Goal: Information Seeking & Learning: Learn about a topic

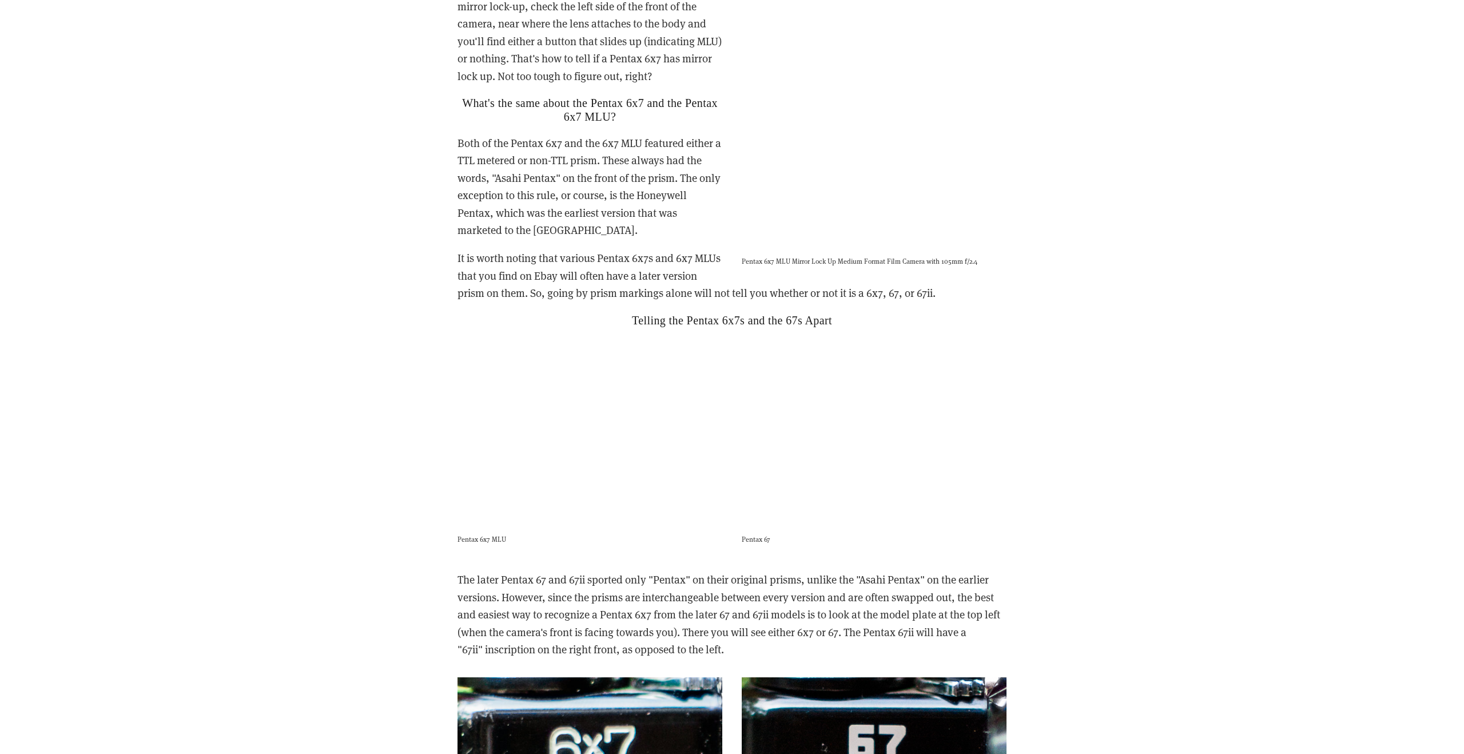
scroll to position [2366, 0]
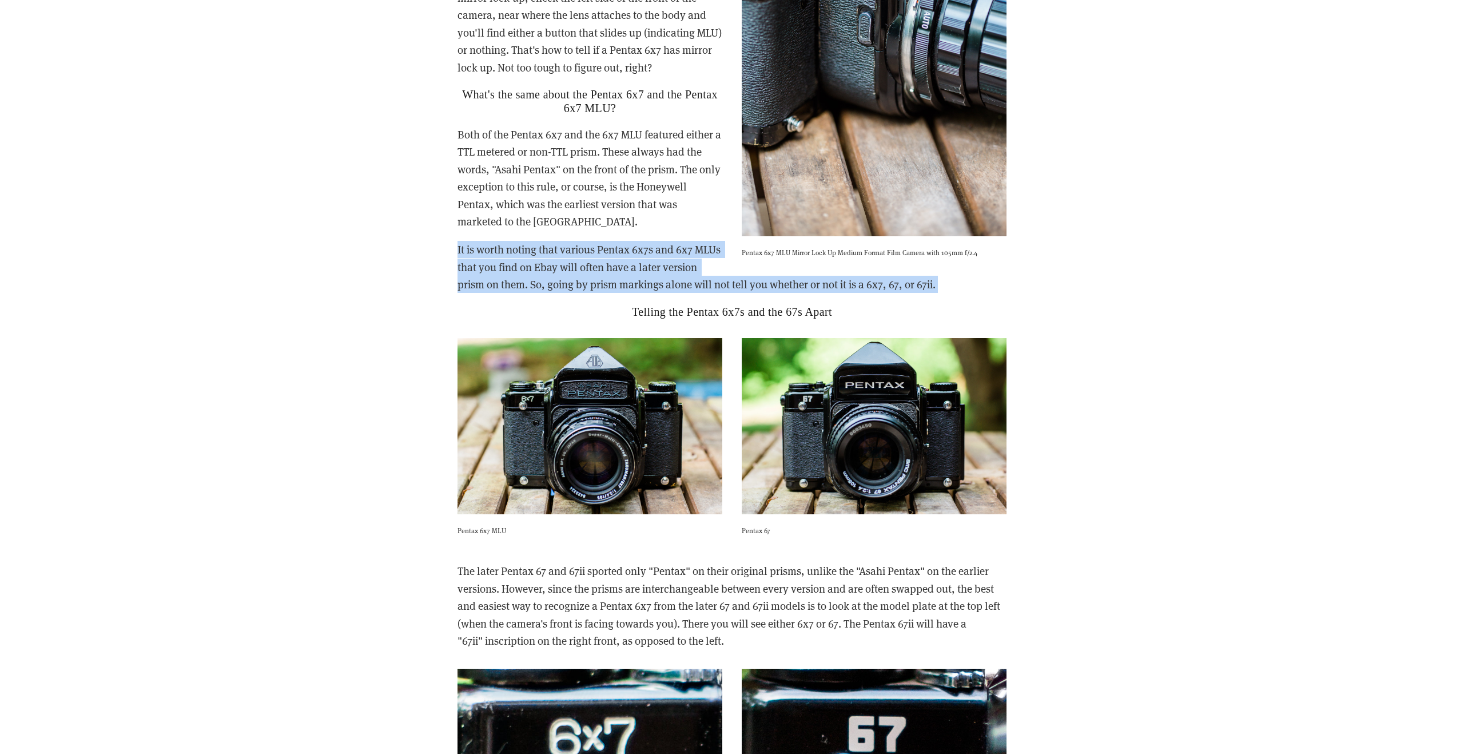
drag, startPoint x: 464, startPoint y: 234, endPoint x: 559, endPoint y: 287, distance: 108.8
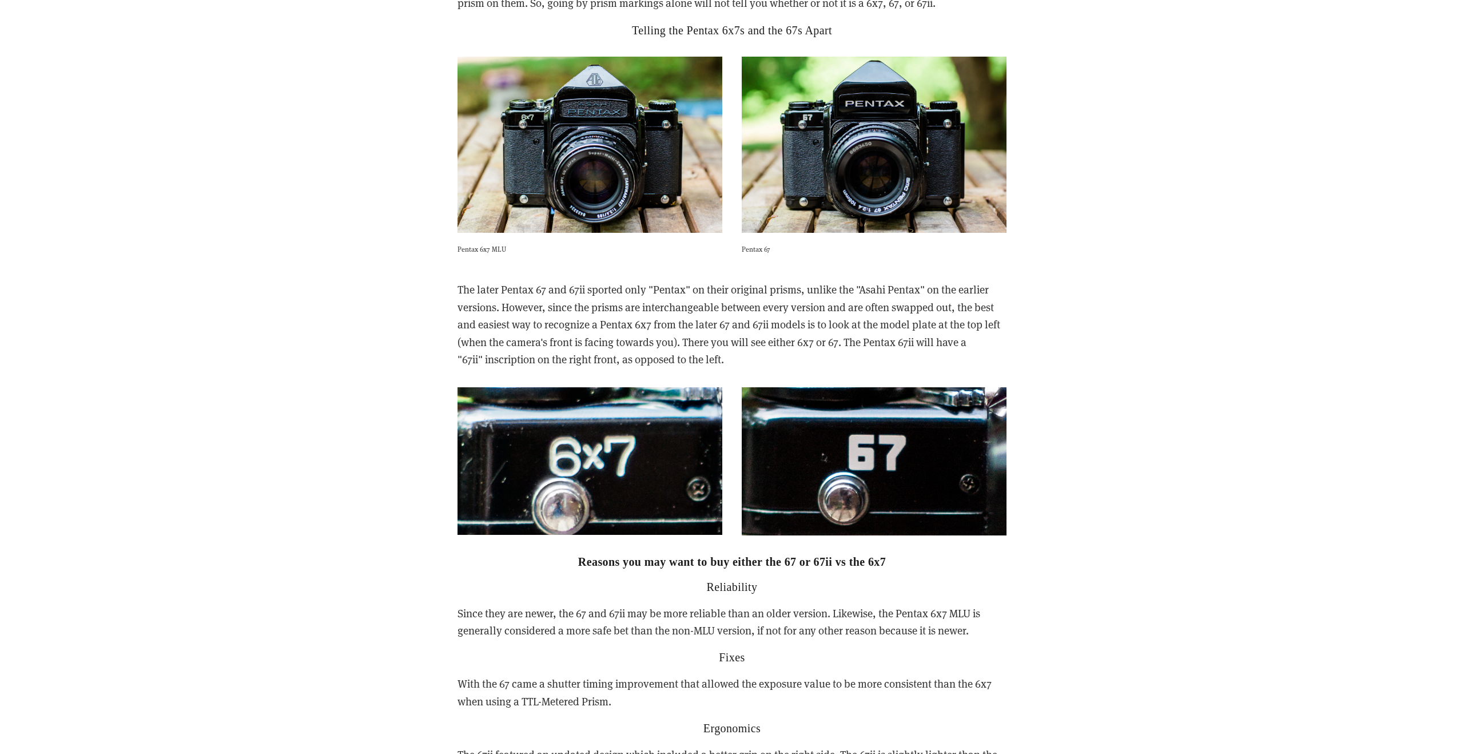
scroll to position [2649, 0]
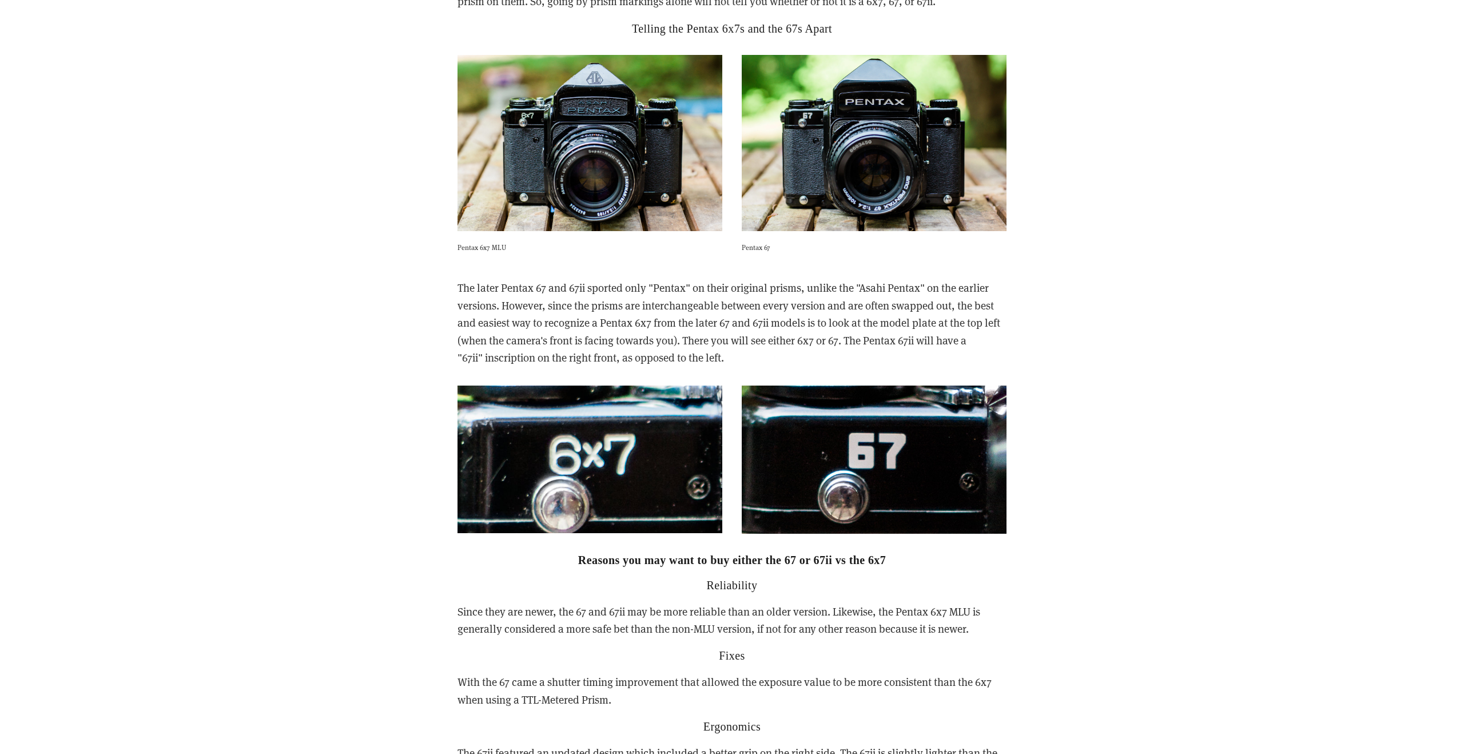
drag, startPoint x: 503, startPoint y: 289, endPoint x: 750, endPoint y: 333, distance: 251.6
click at [750, 333] on p "The later Pentax 67 and 67ii sported only "Pentax" on their original prisms, un…" at bounding box center [732, 322] width 549 height 87
click at [752, 335] on p "The later Pentax 67 and 67ii sported only "Pentax" on their original prisms, un…" at bounding box center [732, 322] width 549 height 87
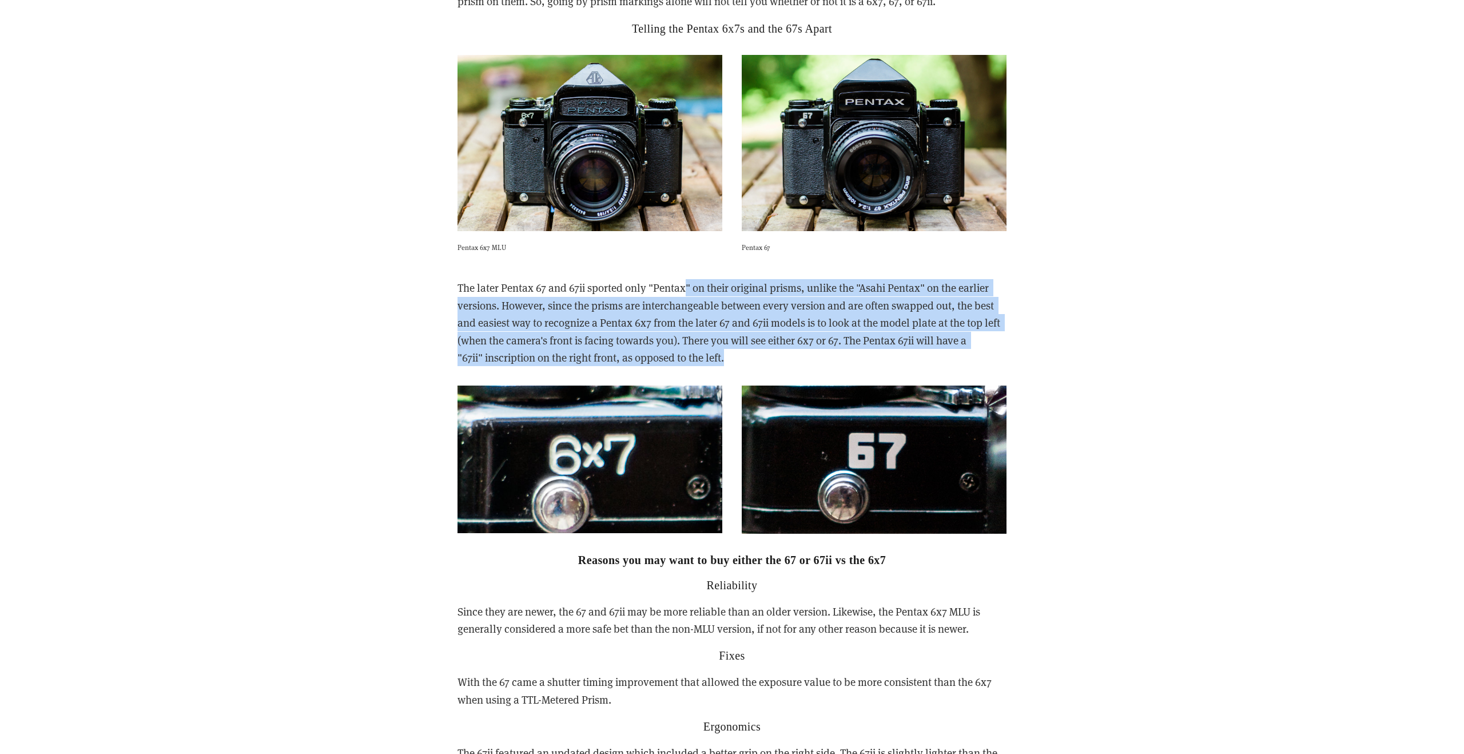
drag, startPoint x: 752, startPoint y: 335, endPoint x: 670, endPoint y: 274, distance: 102.2
click at [684, 279] on p "The later Pentax 67 and 67ii sported only "Pentax" on their original prisms, un…" at bounding box center [732, 322] width 549 height 87
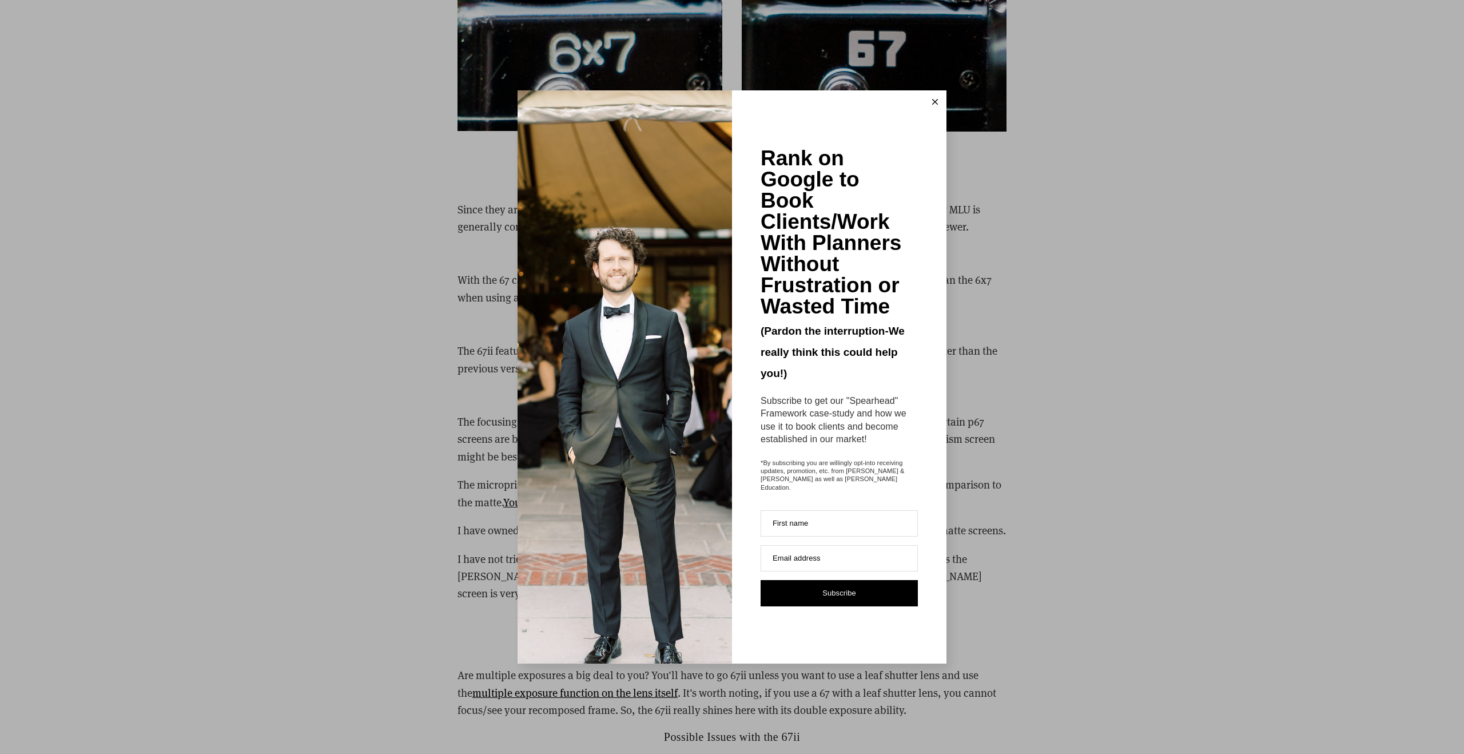
scroll to position [3053, 0]
click at [937, 105] on line at bounding box center [935, 102] width 5 height 5
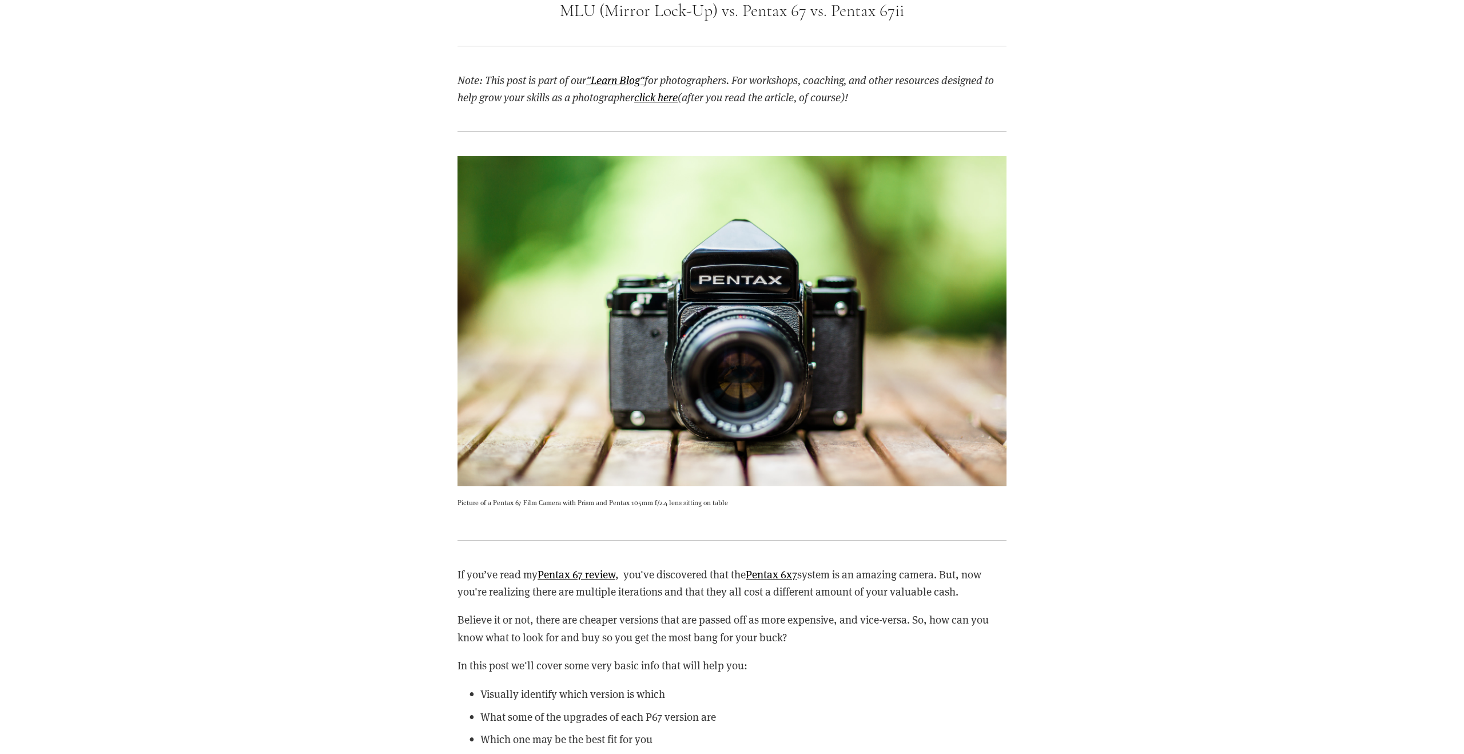
scroll to position [0, 0]
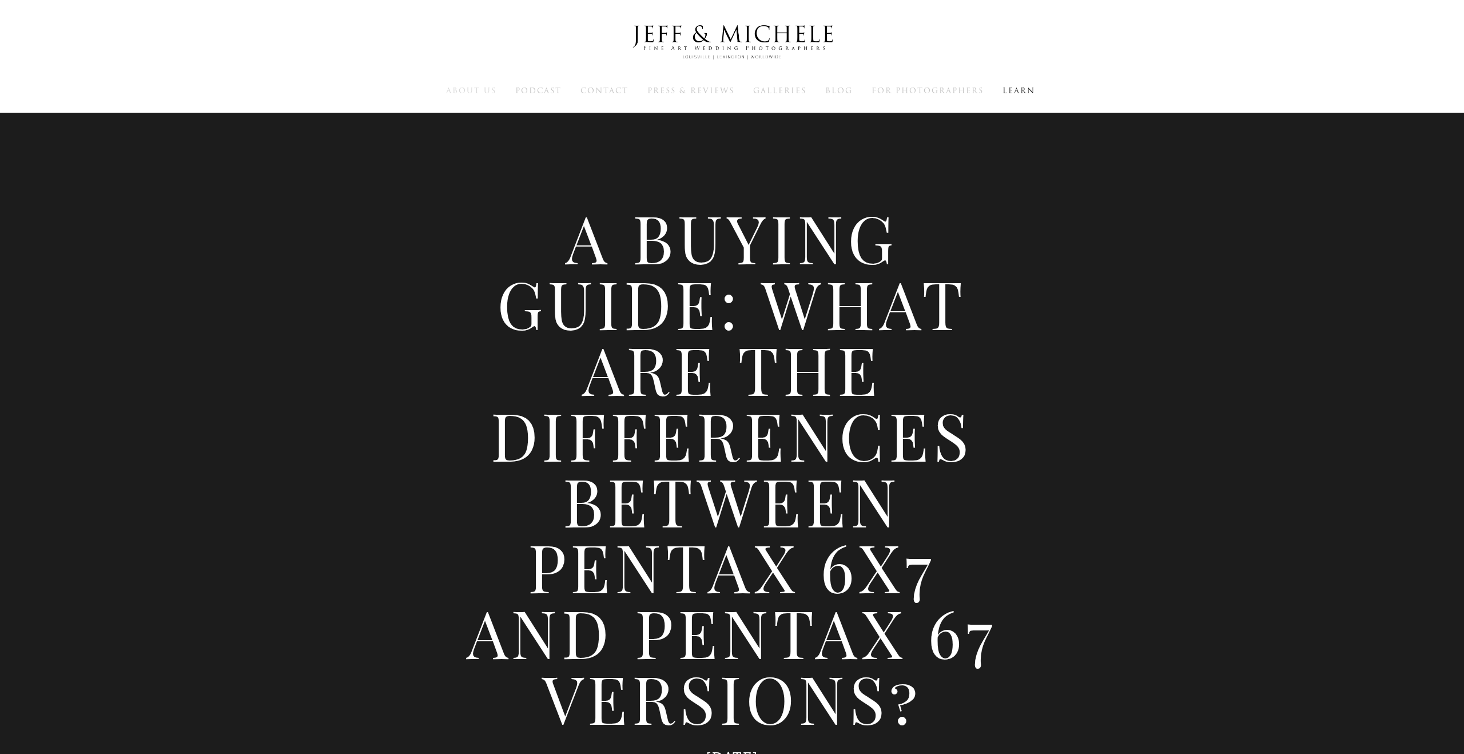
click at [468, 87] on span "About Us" at bounding box center [471, 90] width 50 height 11
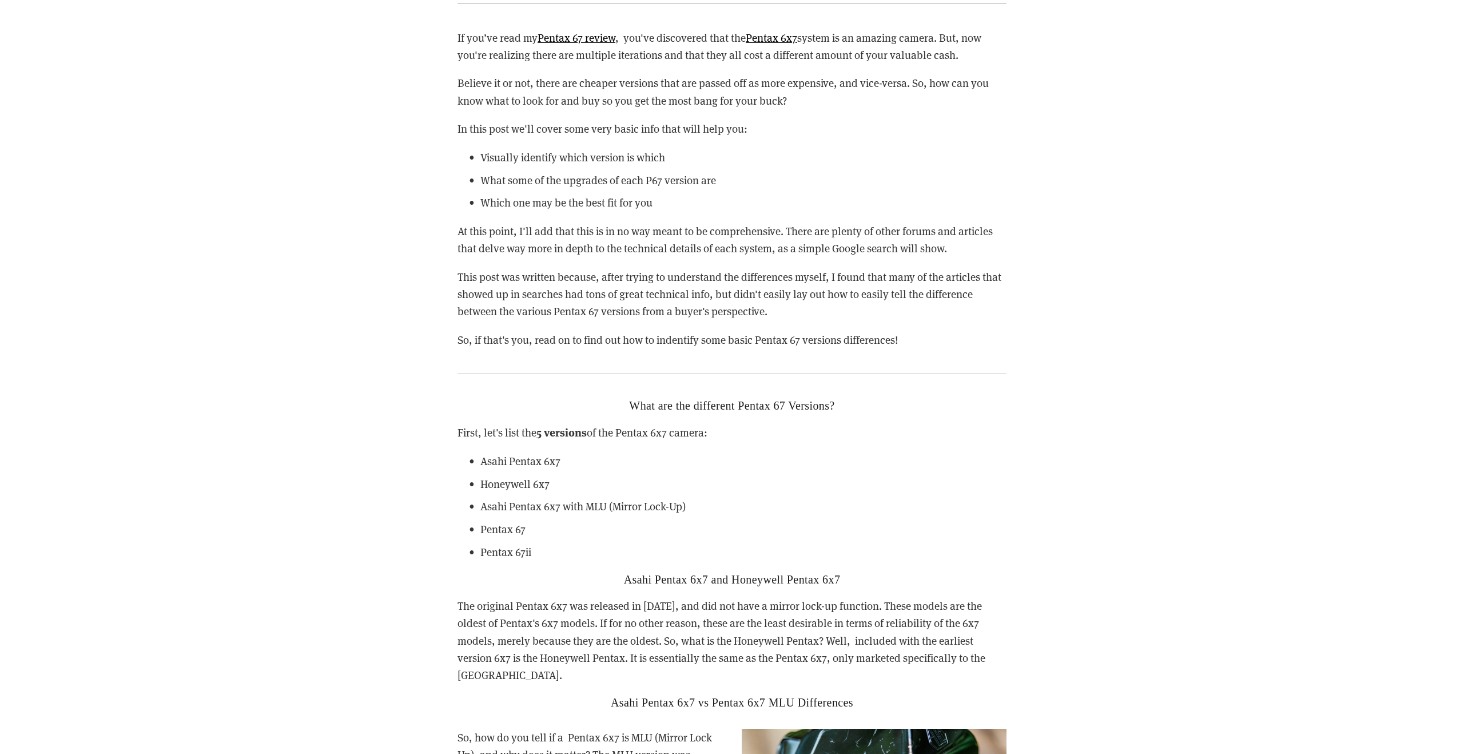
scroll to position [1197, 0]
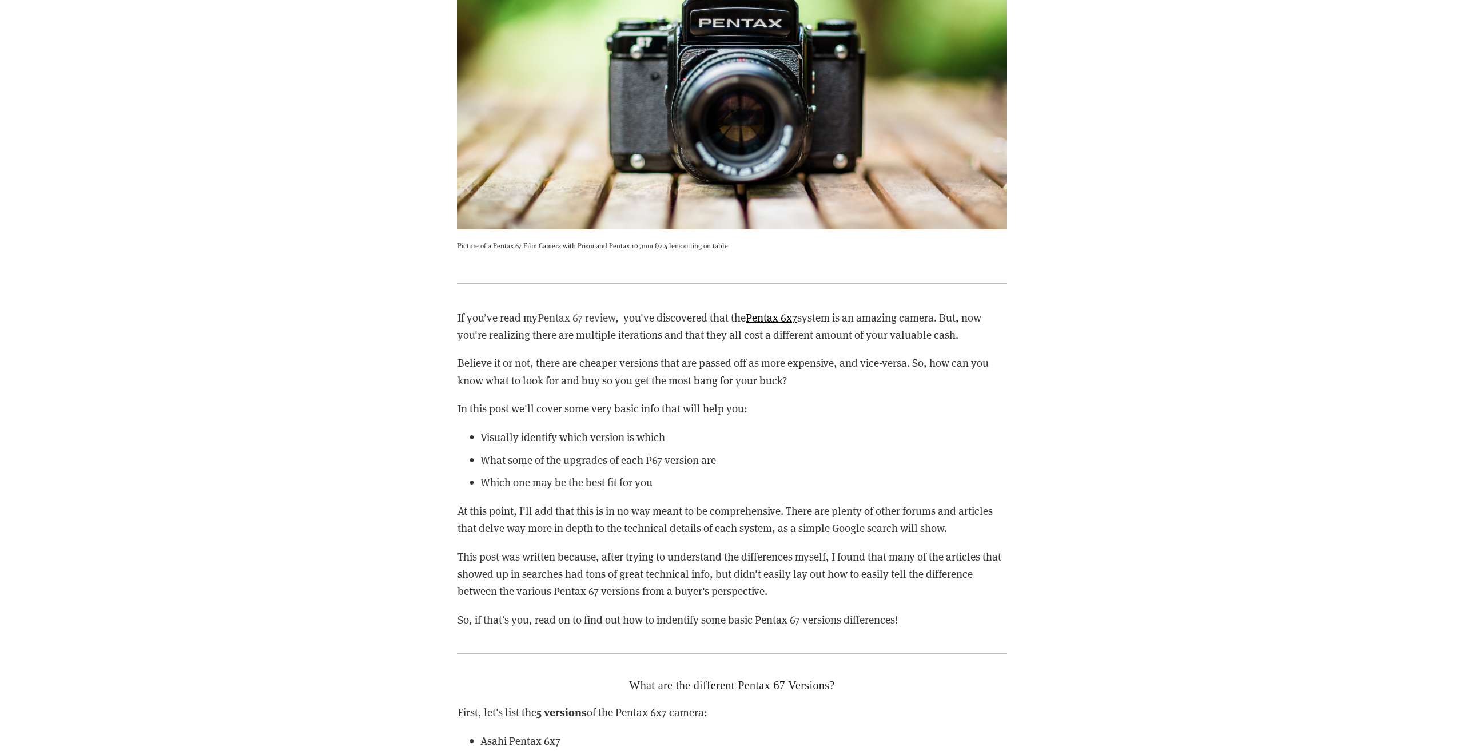
click at [595, 316] on link "Pentax 67 review" at bounding box center [577, 317] width 78 height 14
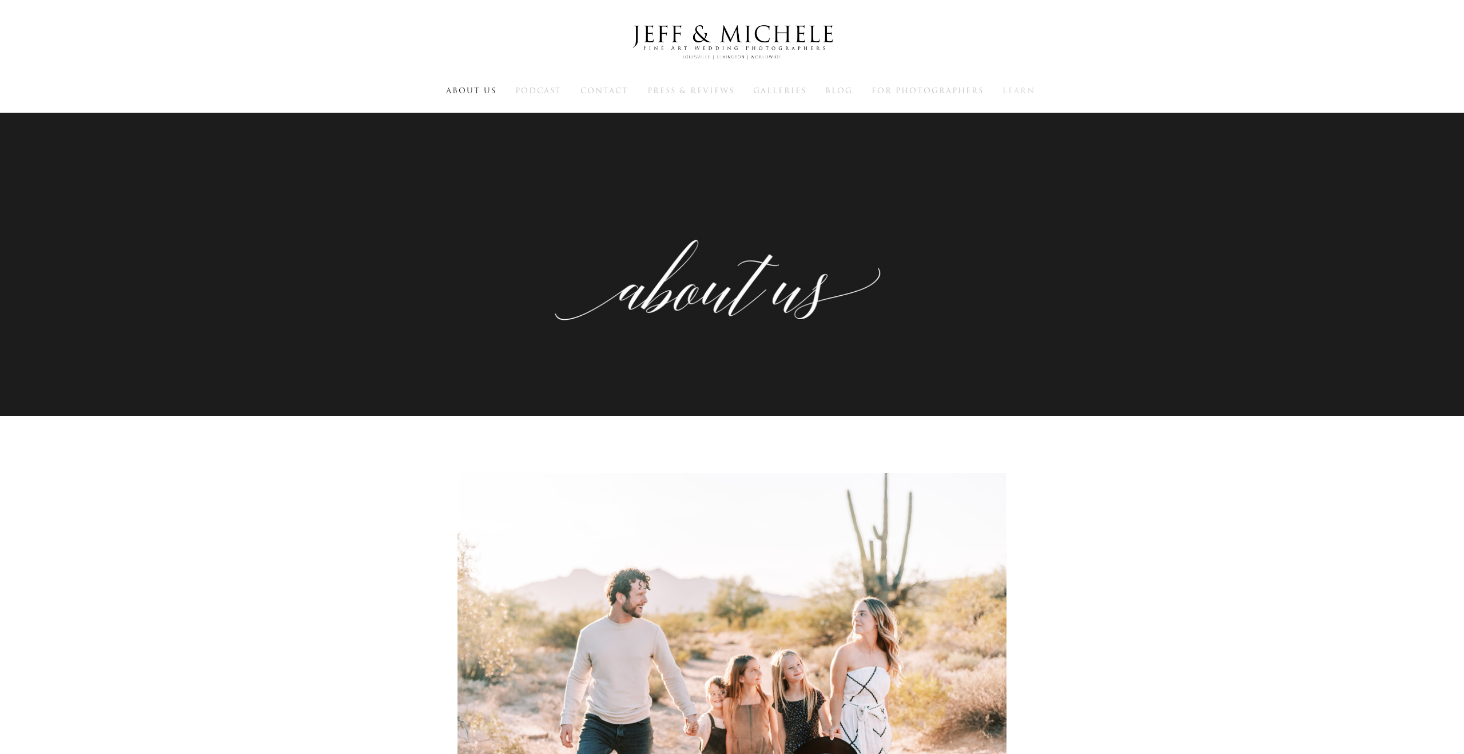
click at [1029, 92] on span "Learn" at bounding box center [1019, 90] width 33 height 11
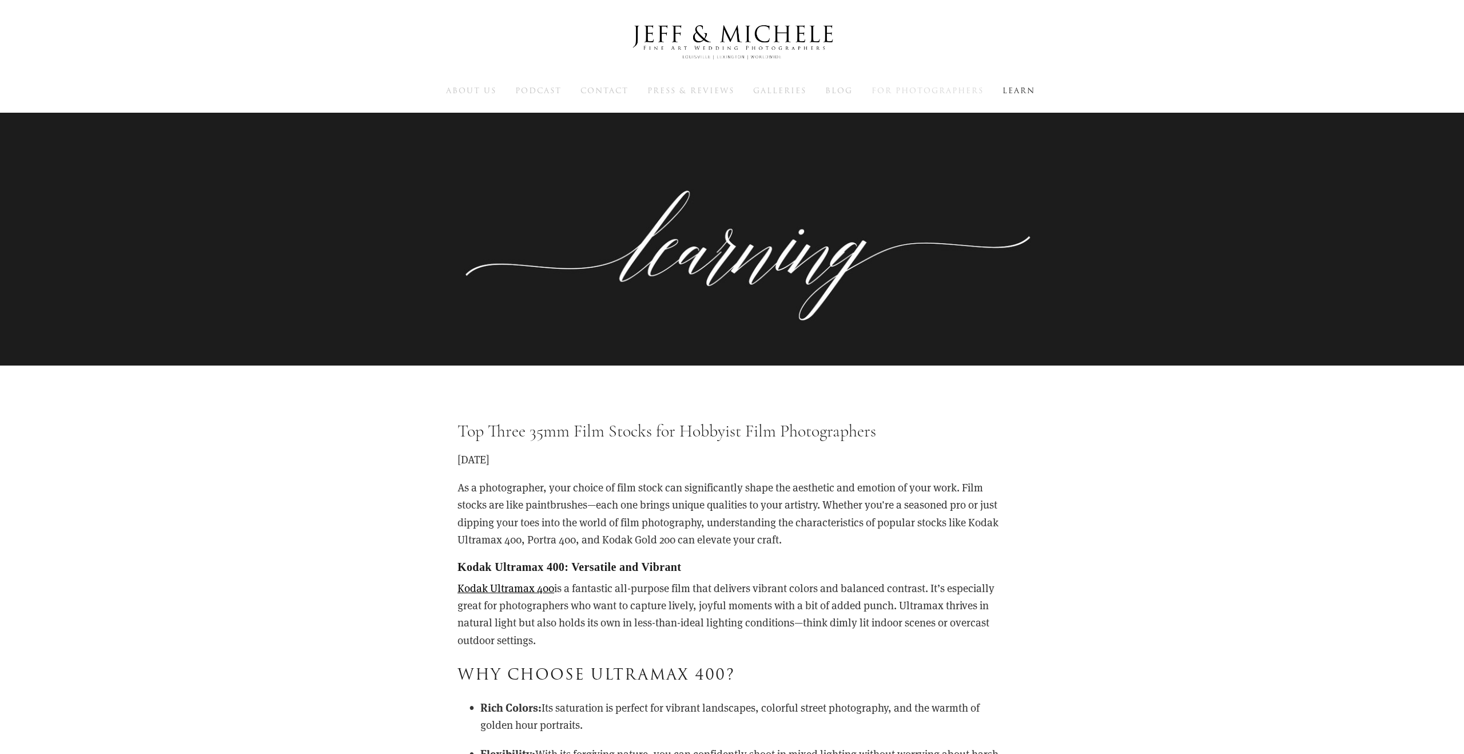
click at [958, 89] on span "For Photographers" at bounding box center [928, 90] width 112 height 11
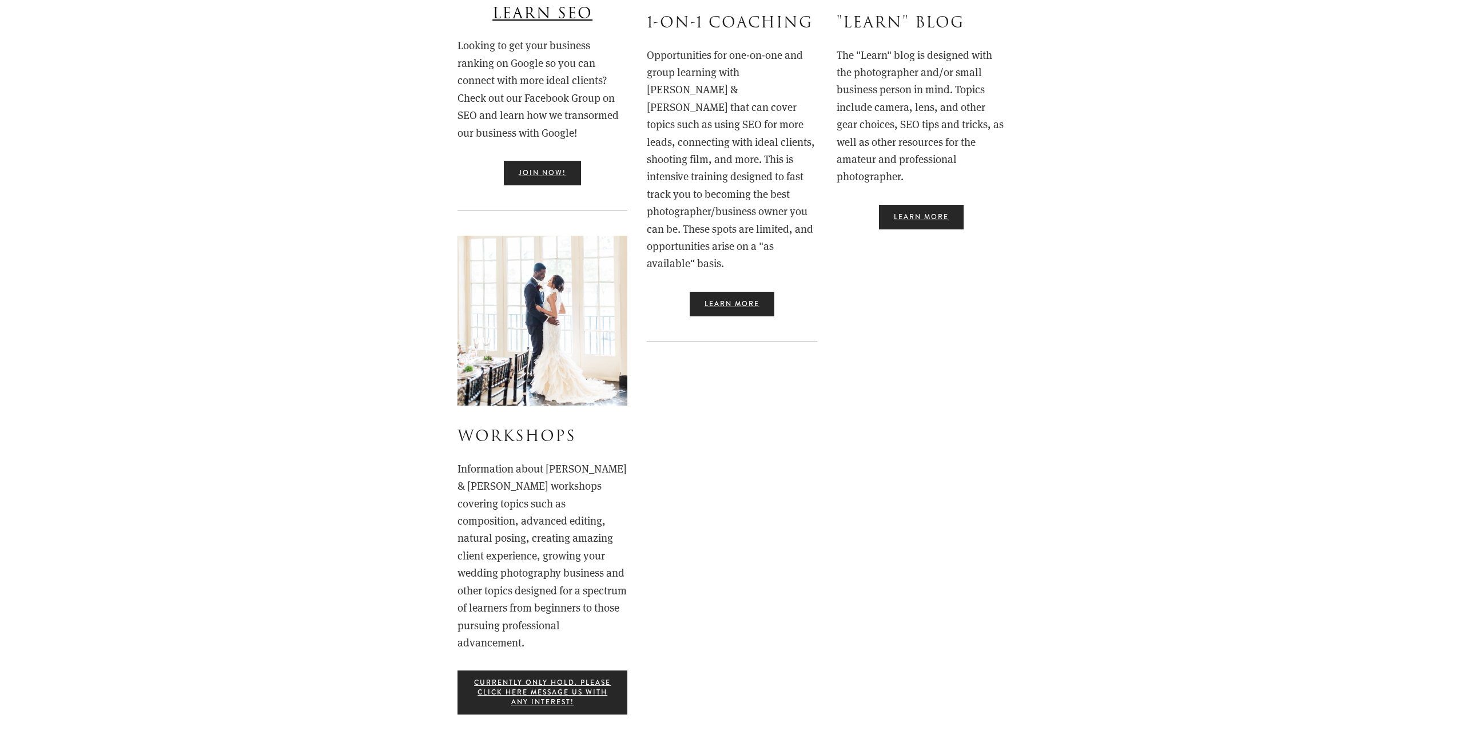
scroll to position [602, 0]
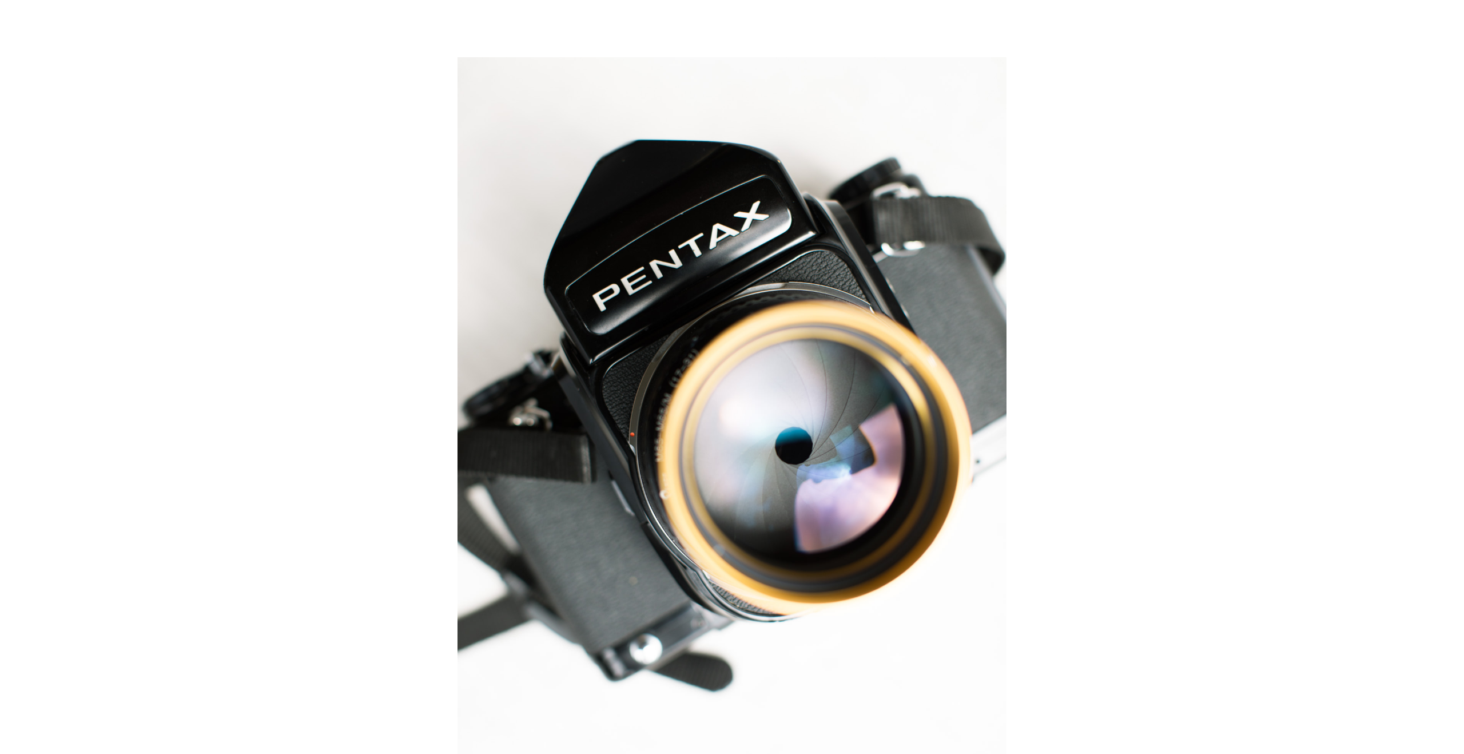
scroll to position [759, 0]
